Goal: Task Accomplishment & Management: Manage account settings

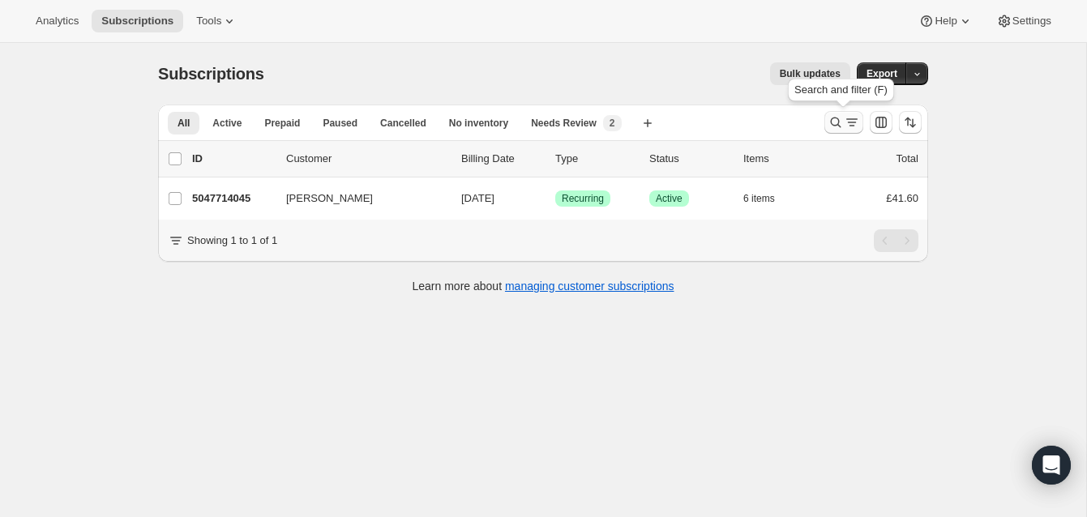
click at [834, 116] on icon "Search and filter results" at bounding box center [836, 122] width 16 height 16
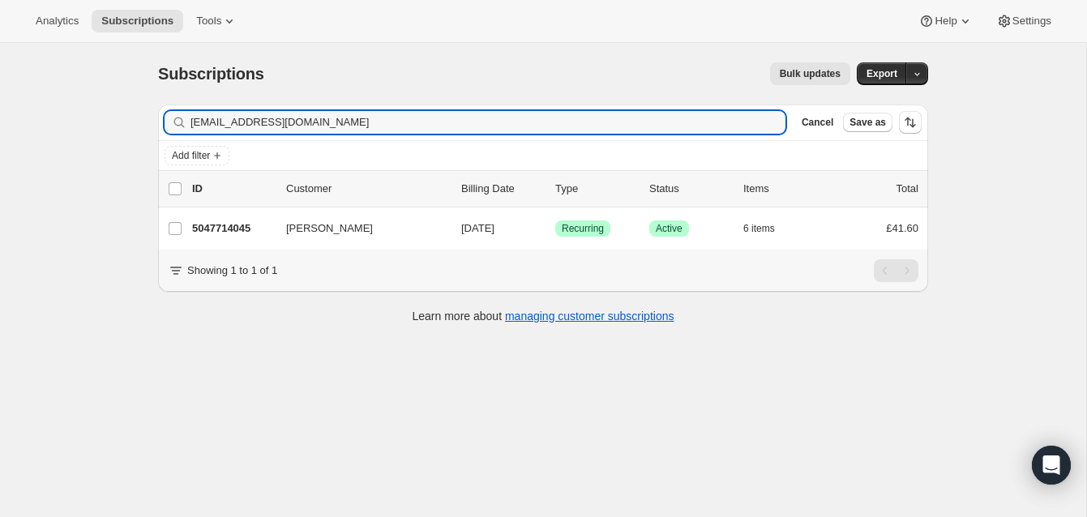
drag, startPoint x: 331, startPoint y: 126, endPoint x: 173, endPoint y: 122, distance: 158.1
click at [173, 122] on div "[EMAIL_ADDRESS][DOMAIN_NAME] Clear" at bounding box center [475, 122] width 621 height 23
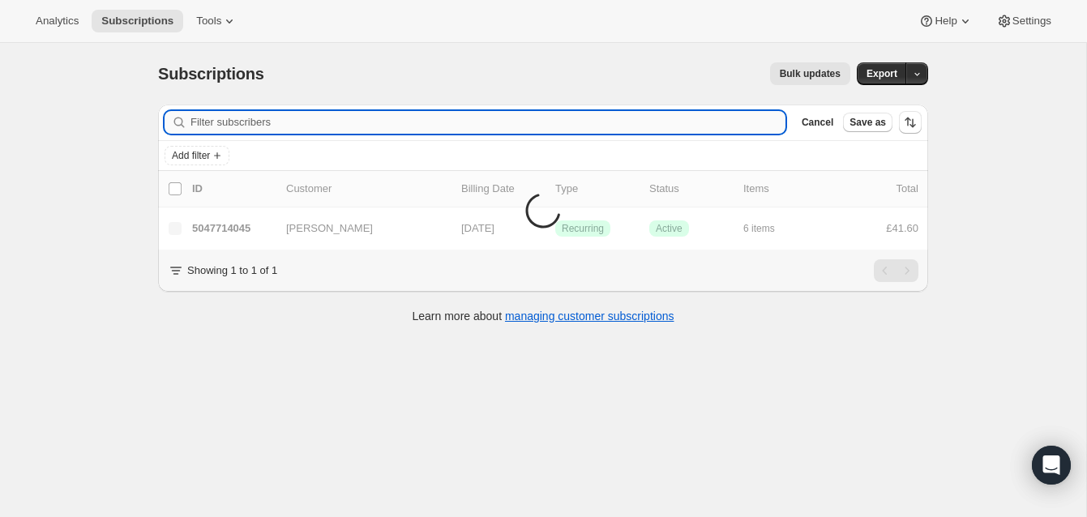
click at [214, 122] on input "Filter subscribers" at bounding box center [487, 122] width 595 height 23
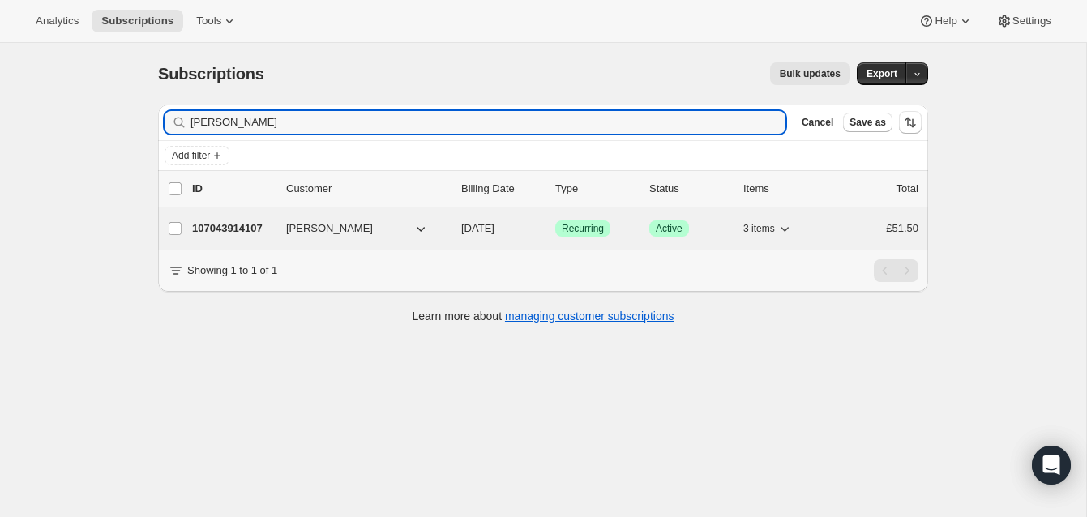
type input "[PERSON_NAME]"
click at [231, 226] on p "107043914107" at bounding box center [232, 228] width 81 height 16
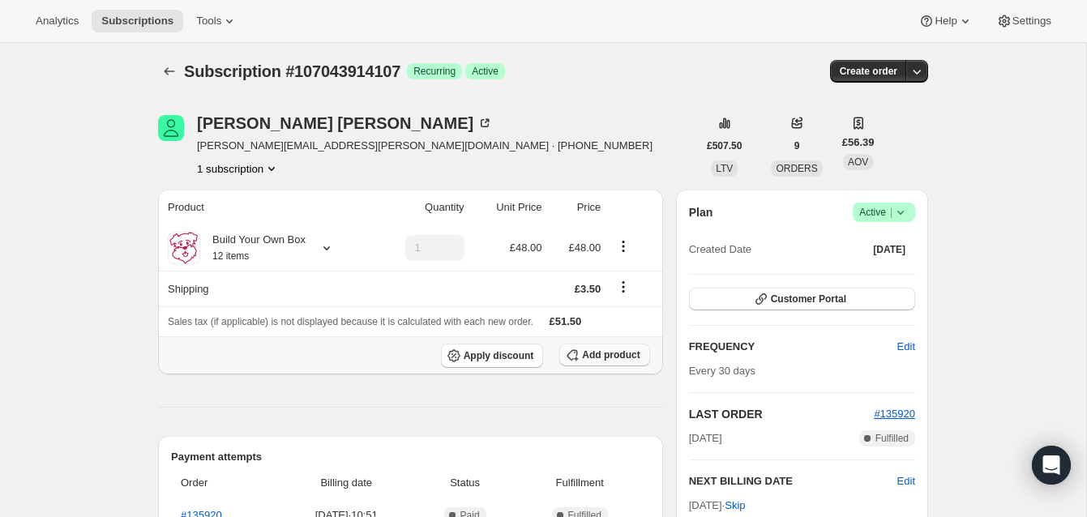
scroll to position [4, 0]
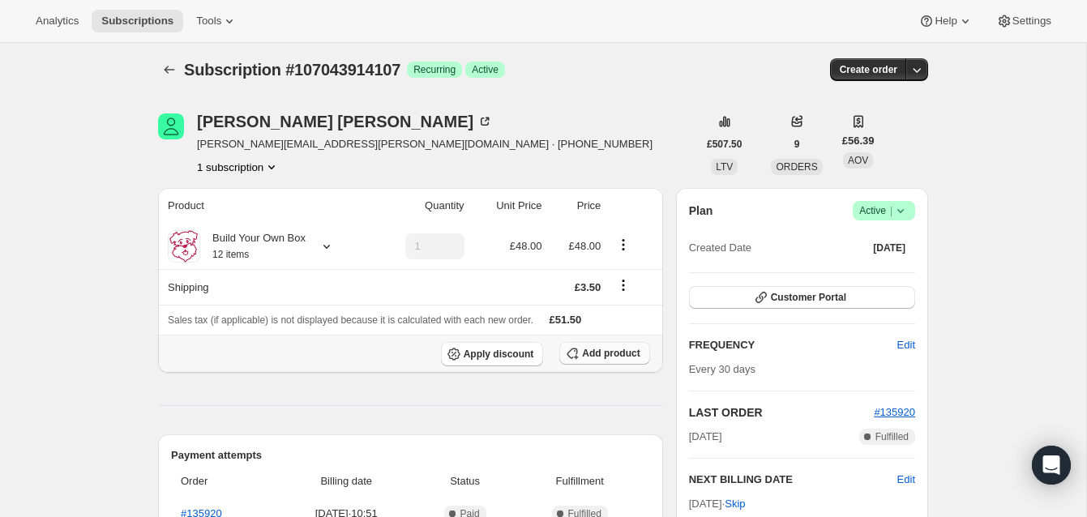
click at [618, 349] on span "Add product" at bounding box center [611, 353] width 58 height 13
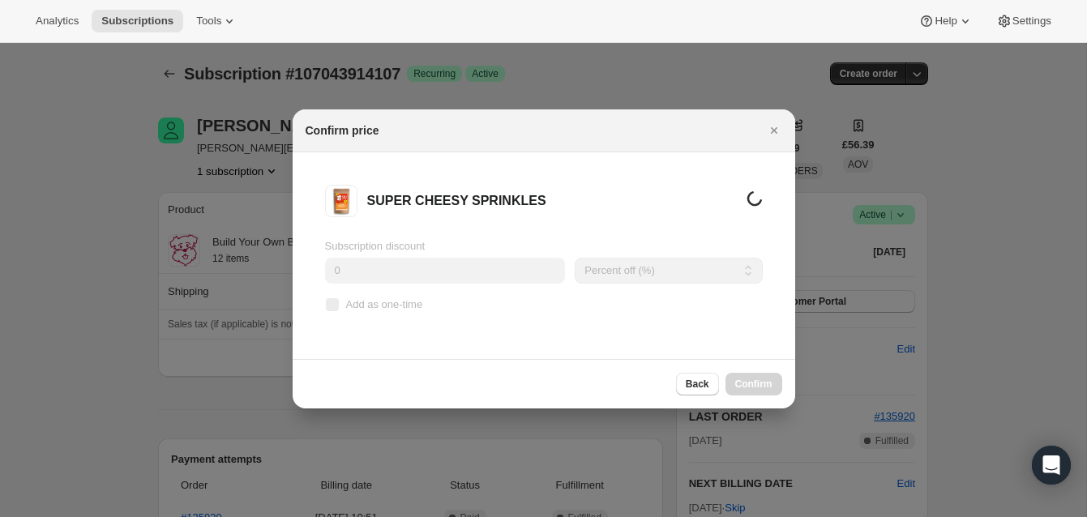
scroll to position [0, 0]
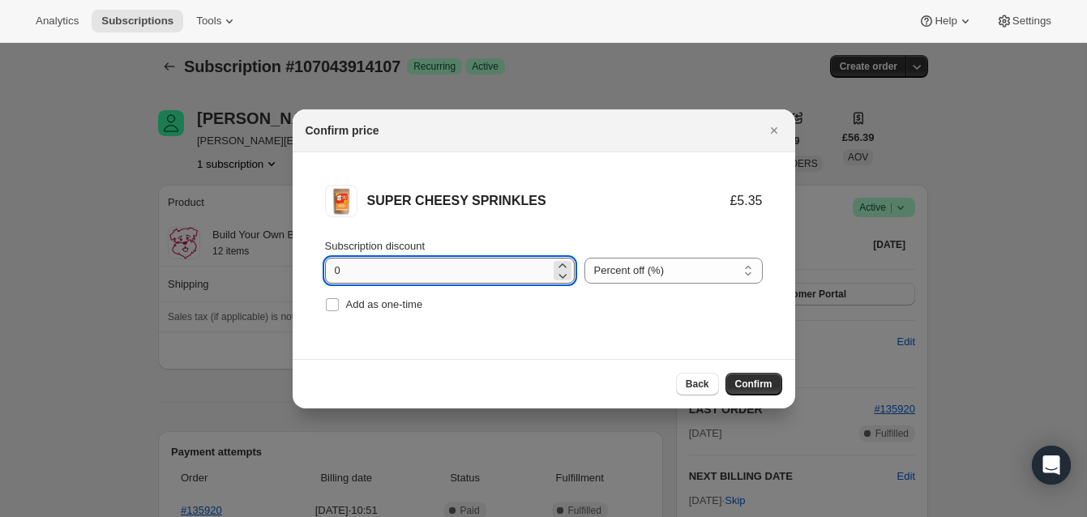
drag, startPoint x: 336, startPoint y: 269, endPoint x: 352, endPoint y: 269, distance: 16.2
click at [352, 269] on input "0" at bounding box center [437, 271] width 225 height 26
type input "100"
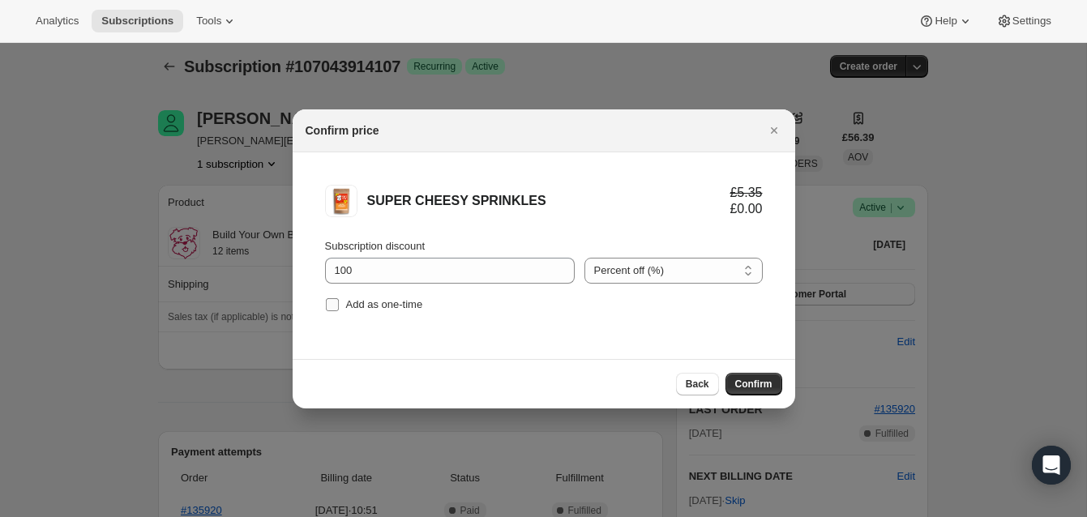
click at [334, 304] on input "Add as one-time" at bounding box center [332, 304] width 13 height 13
checkbox input "true"
click at [762, 380] on span "Confirm" at bounding box center [753, 384] width 37 height 13
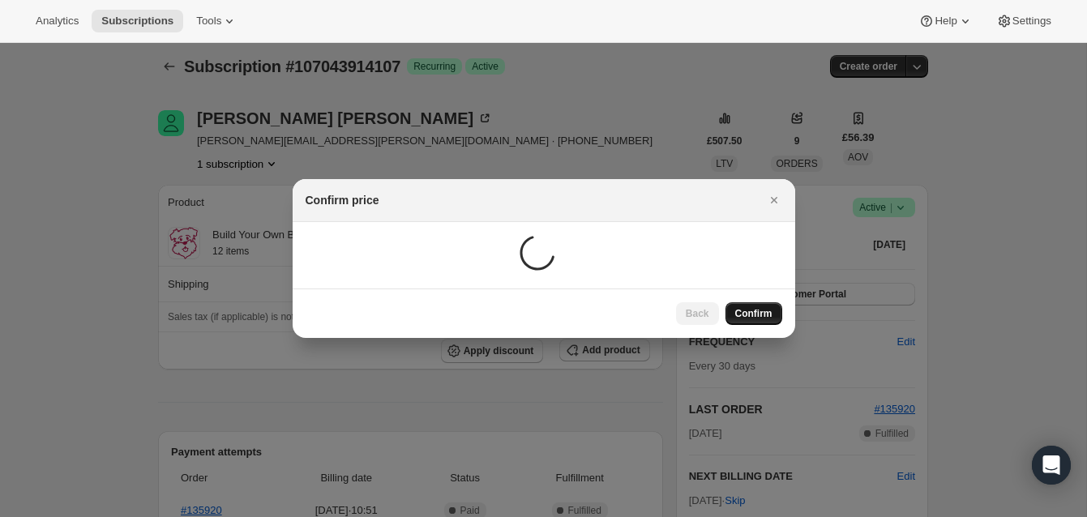
scroll to position [7, 0]
